Goal: Navigation & Orientation: Go to known website

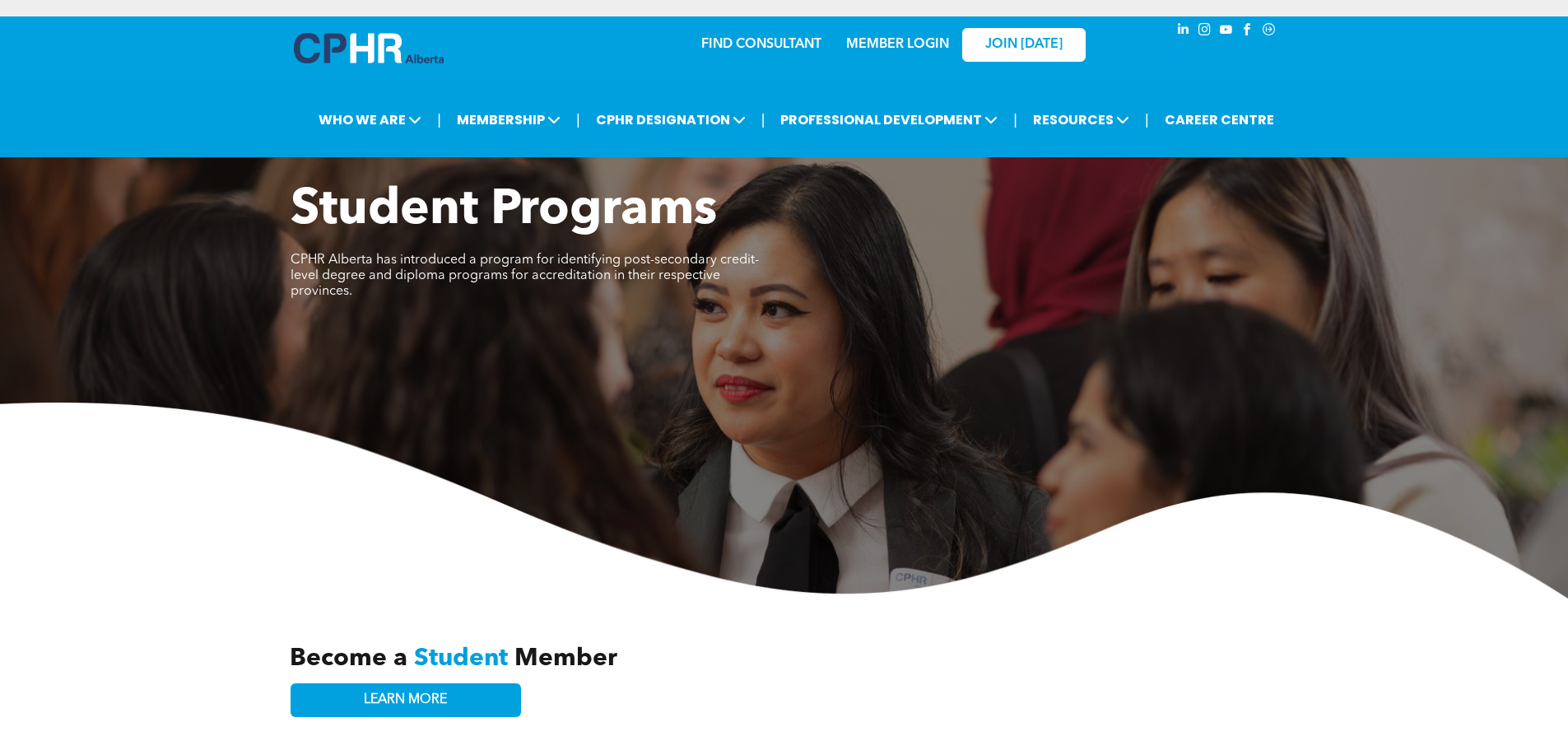
click at [881, 42] on link "MEMBER LOGIN" at bounding box center [897, 45] width 103 height 14
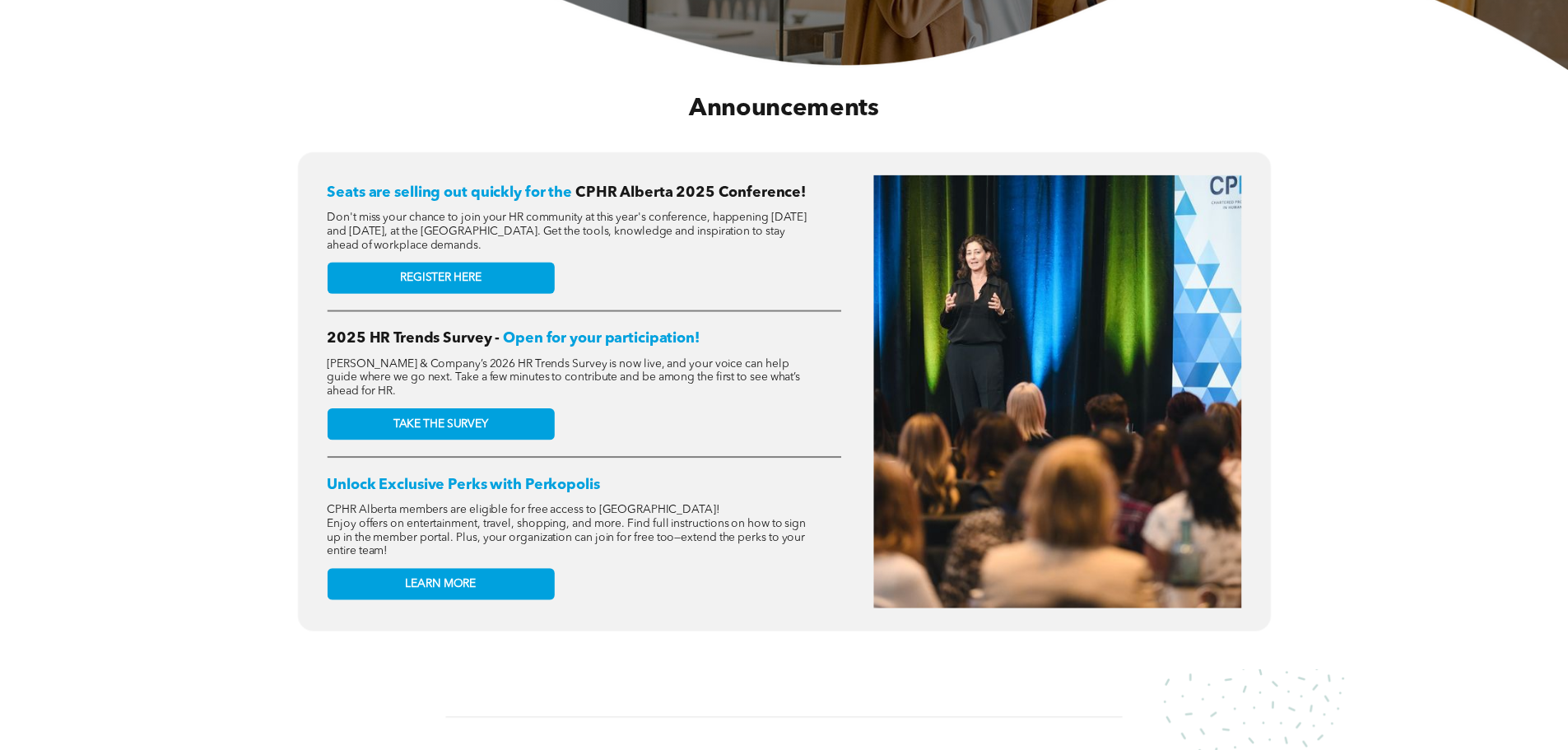
scroll to position [576, 0]
